Goal: Navigation & Orientation: Go to known website

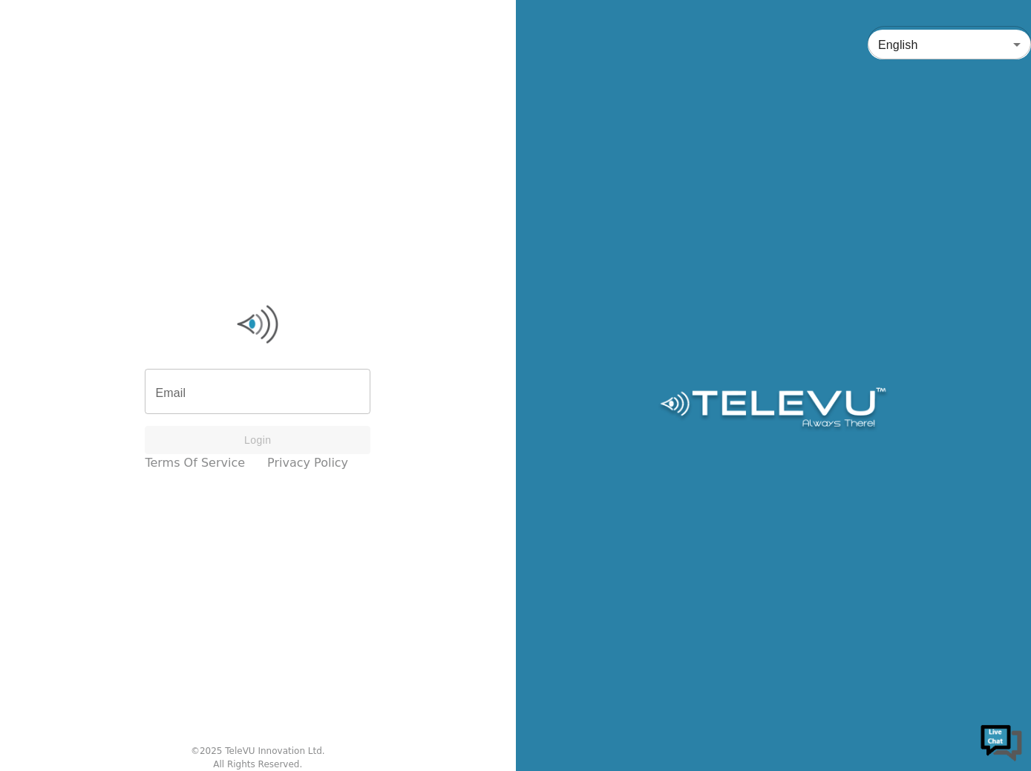
click at [612, 520] on div "English en ​" at bounding box center [774, 385] width 516 height 771
